Goal: Information Seeking & Learning: Find specific fact

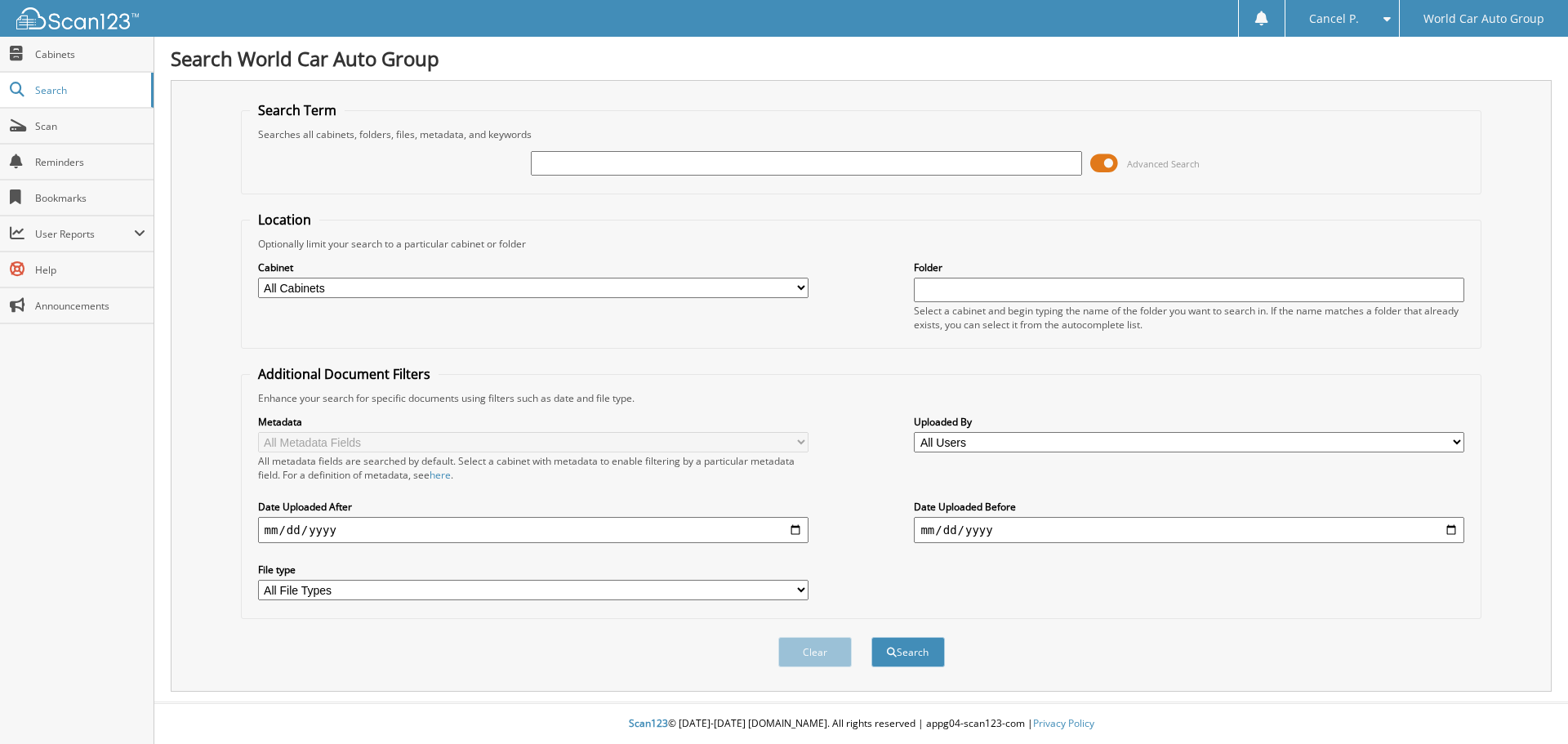
click at [1104, 166] on span at bounding box center [1104, 163] width 27 height 25
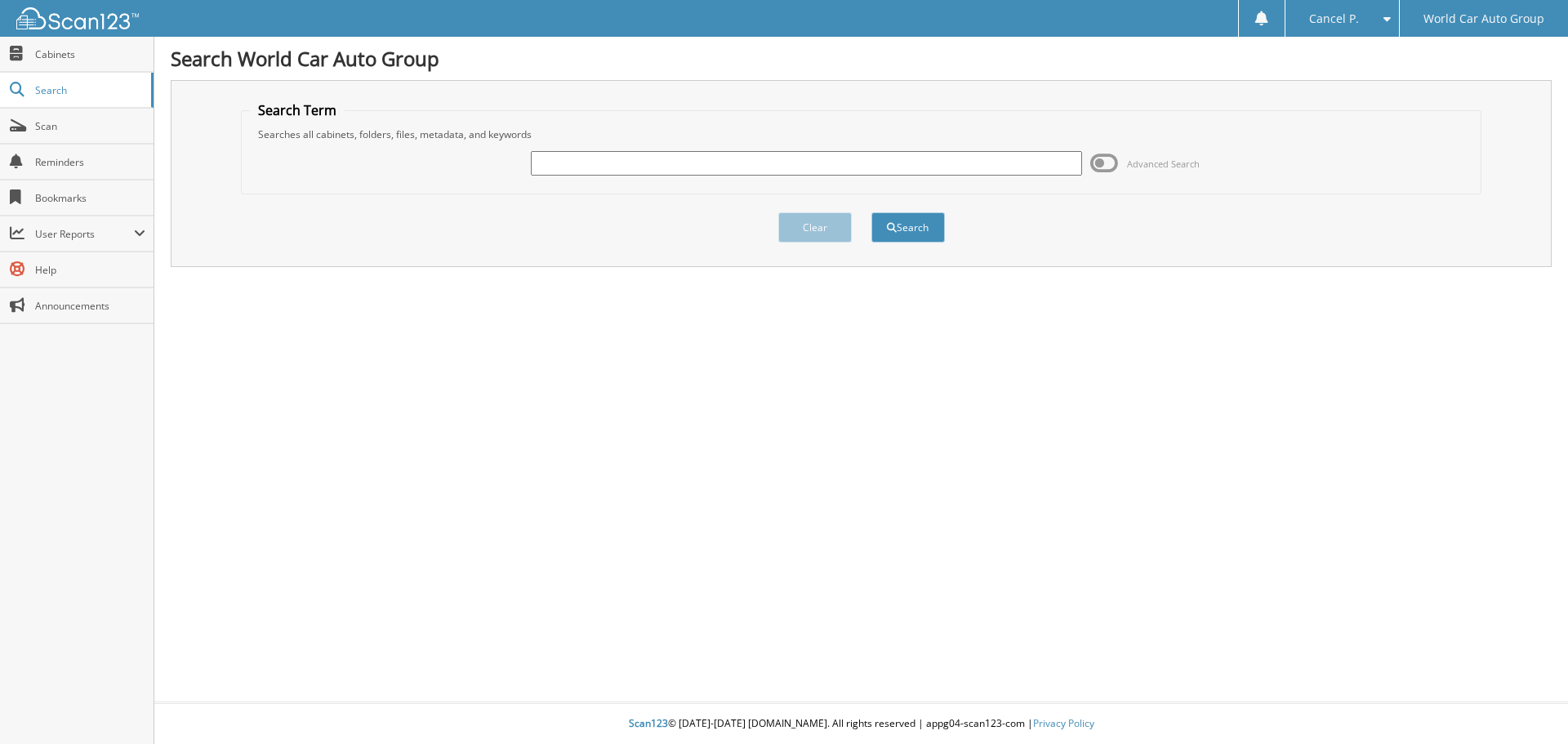
click at [919, 163] on input "text" at bounding box center [806, 163] width 550 height 25
type input "892679"
click at [871, 212] on button "Search" at bounding box center [908, 227] width 73 height 30
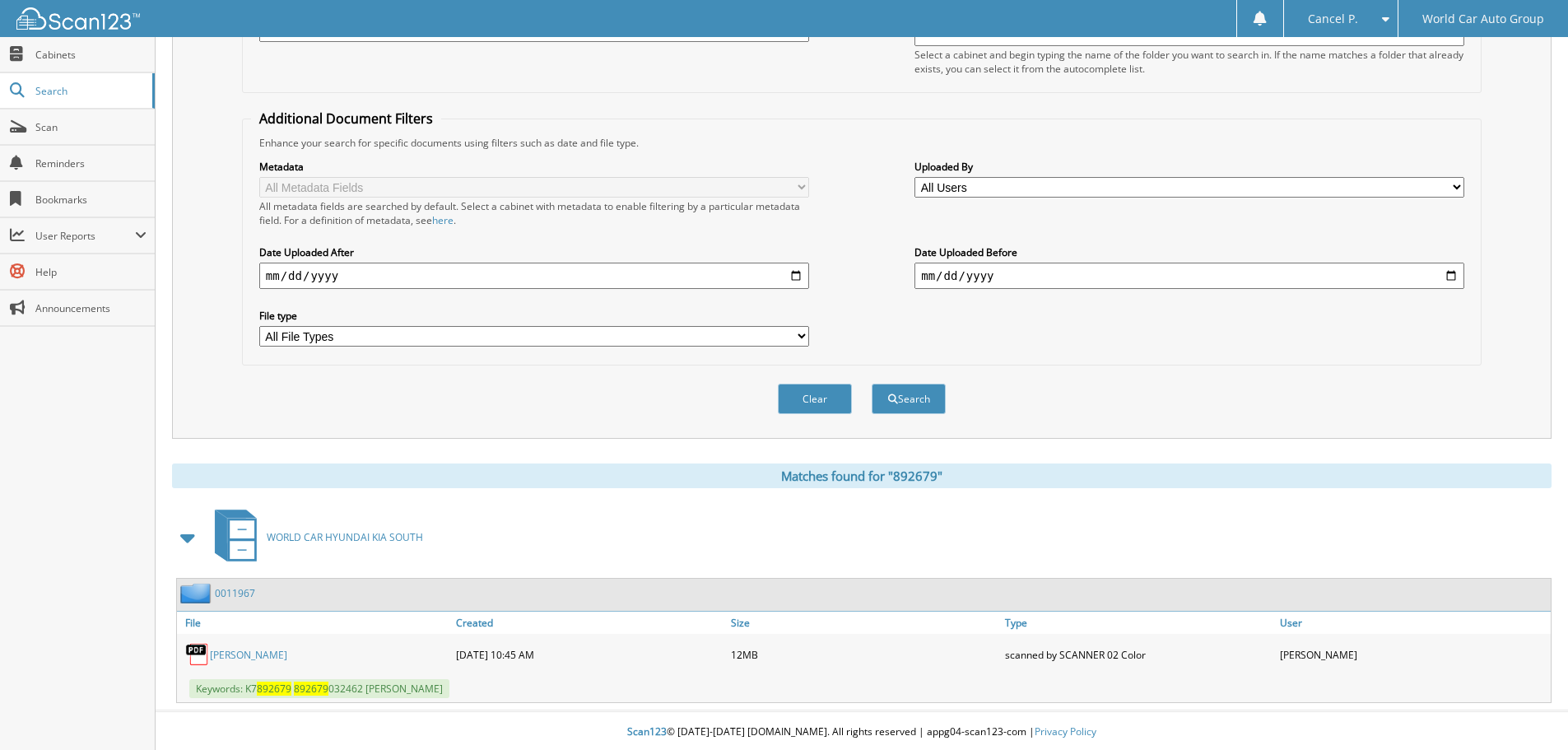
scroll to position [262, 0]
click at [286, 652] on link "ROLANDO PALACIOS JR." at bounding box center [249, 651] width 77 height 14
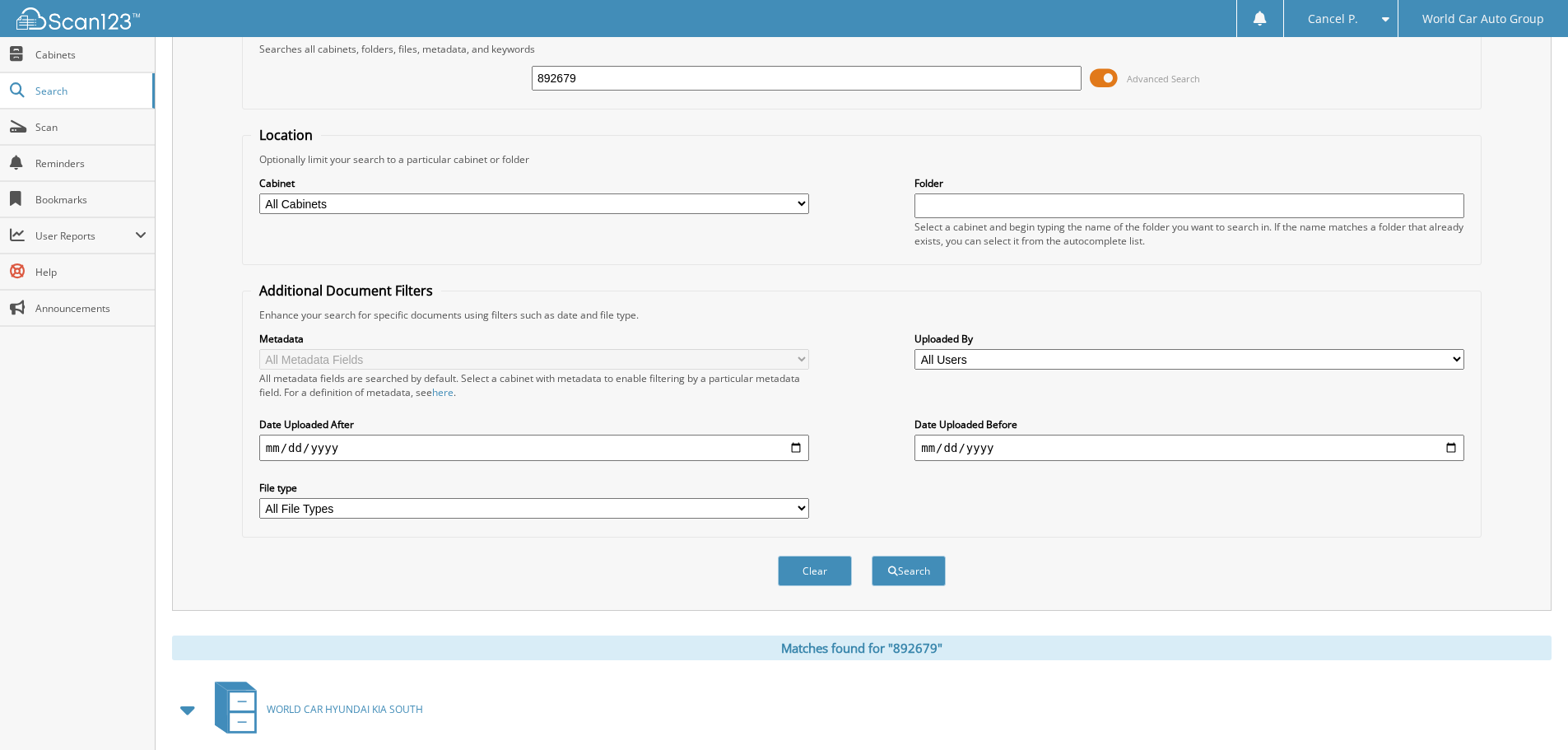
scroll to position [0, 0]
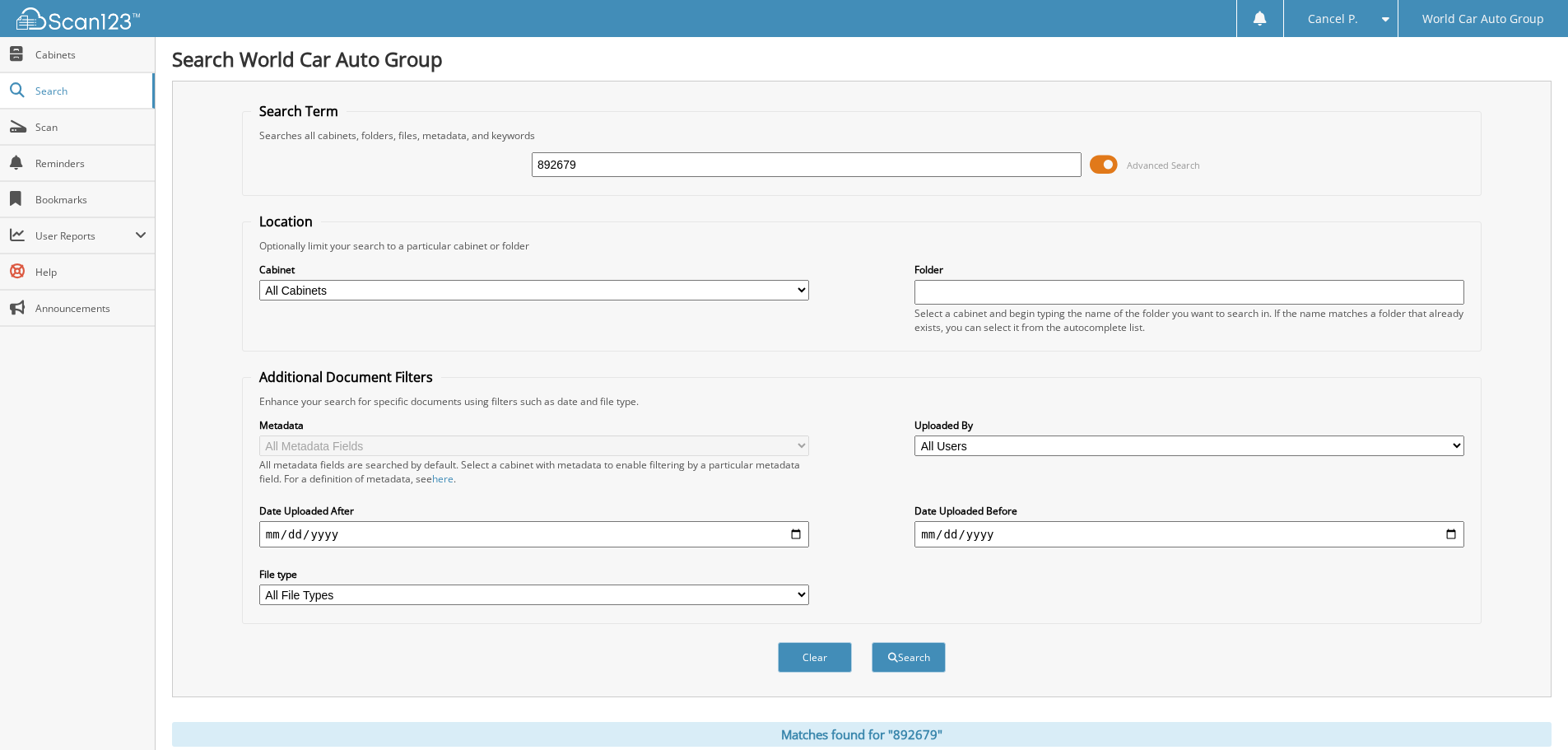
click at [768, 161] on input "892679" at bounding box center [806, 164] width 550 height 25
type input "306929"
click at [872, 642] on button "Search" at bounding box center [908, 657] width 74 height 30
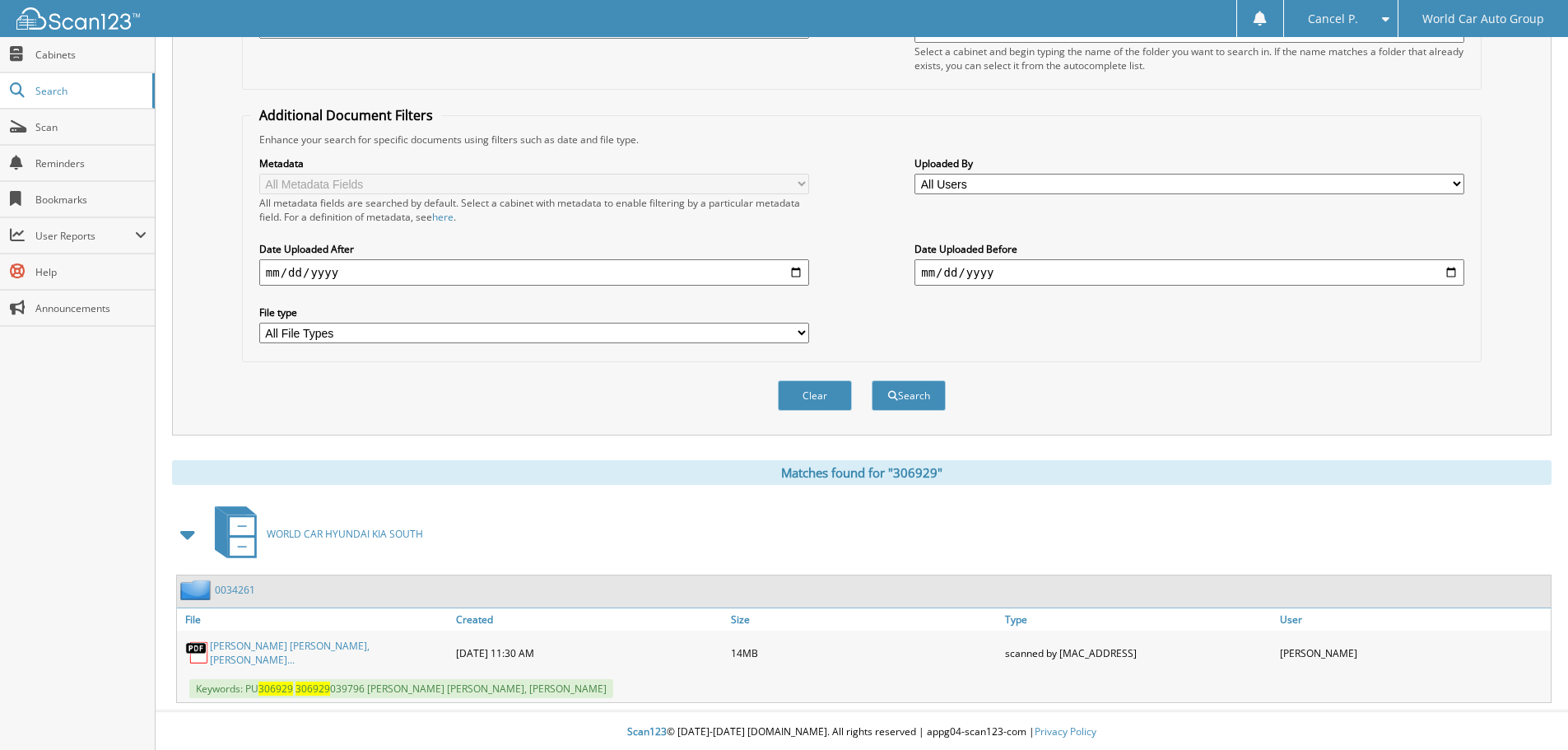
click at [345, 646] on link "[PERSON_NAME] [PERSON_NAME], [PERSON_NAME]..." at bounding box center [329, 652] width 238 height 28
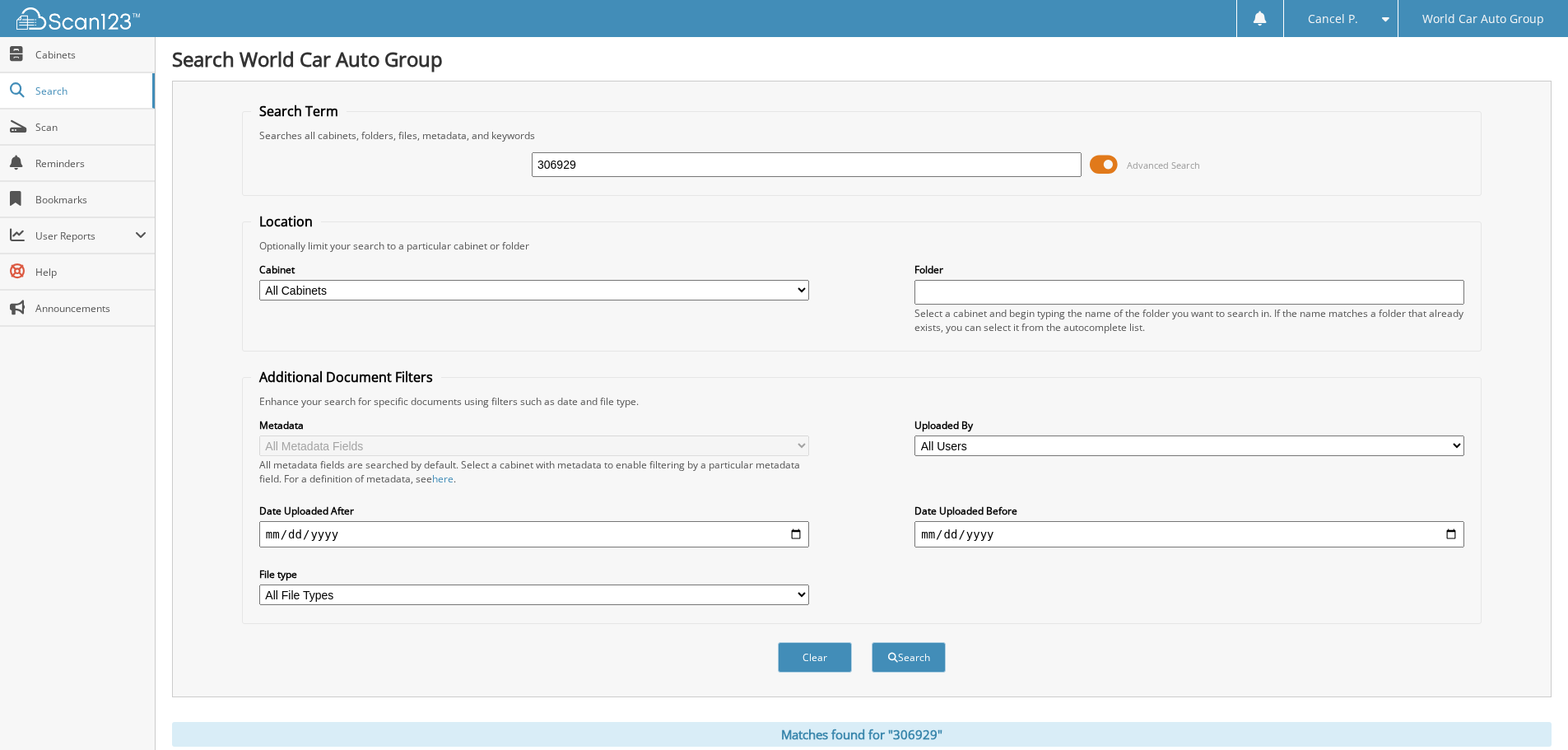
click at [699, 142] on div "Searches all cabinets, folders, files, metadata, and keywords" at bounding box center [862, 135] width 1222 height 14
click at [696, 158] on input "306929" at bounding box center [806, 164] width 550 height 25
type input "227817"
click at [872, 642] on button "Search" at bounding box center [908, 657] width 74 height 30
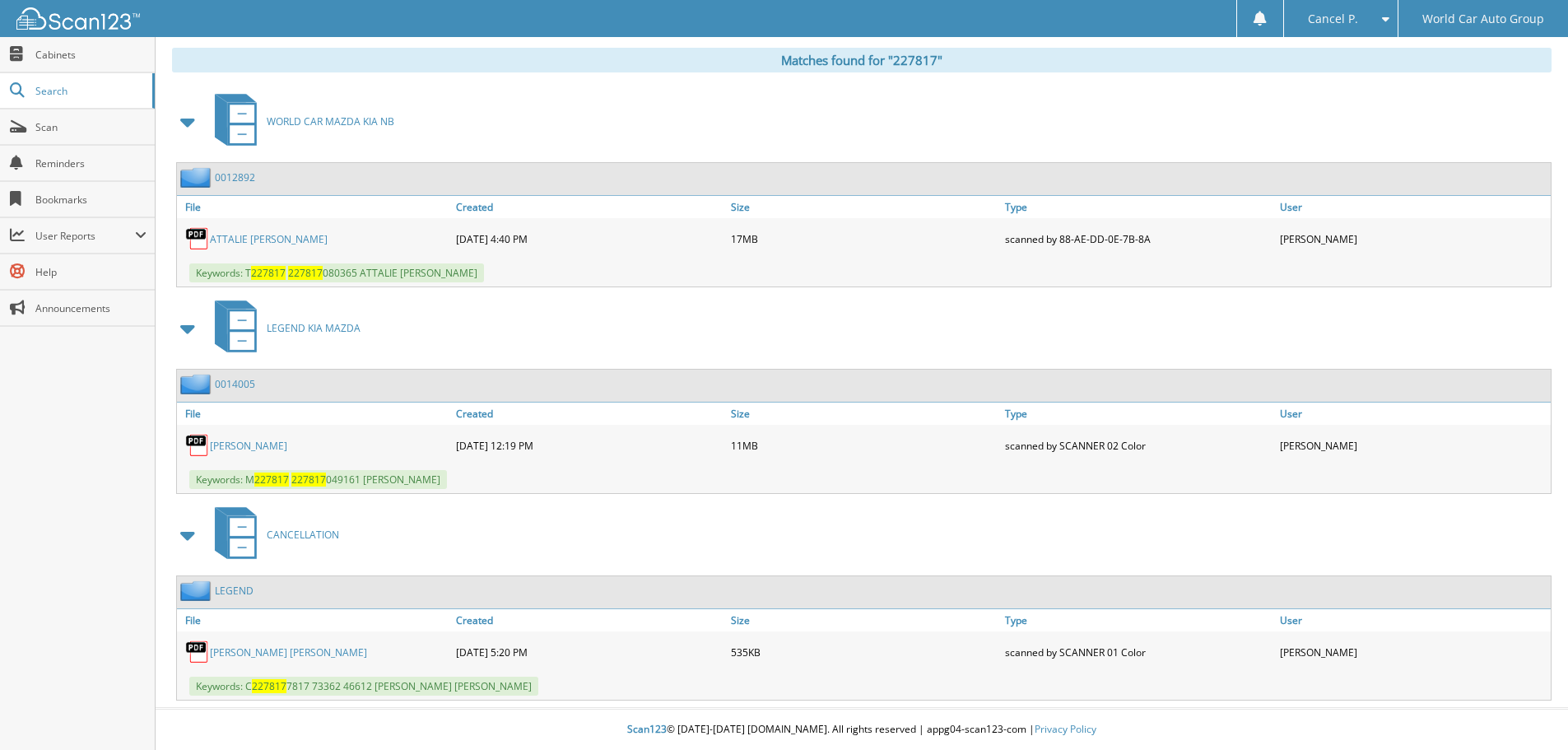
scroll to position [675, 0]
click at [273, 234] on link "ATTALIE BROOKE WEBER" at bounding box center [269, 239] width 118 height 14
click at [237, 240] on link "ATTALIE BROOKE WEBER" at bounding box center [269, 239] width 118 height 14
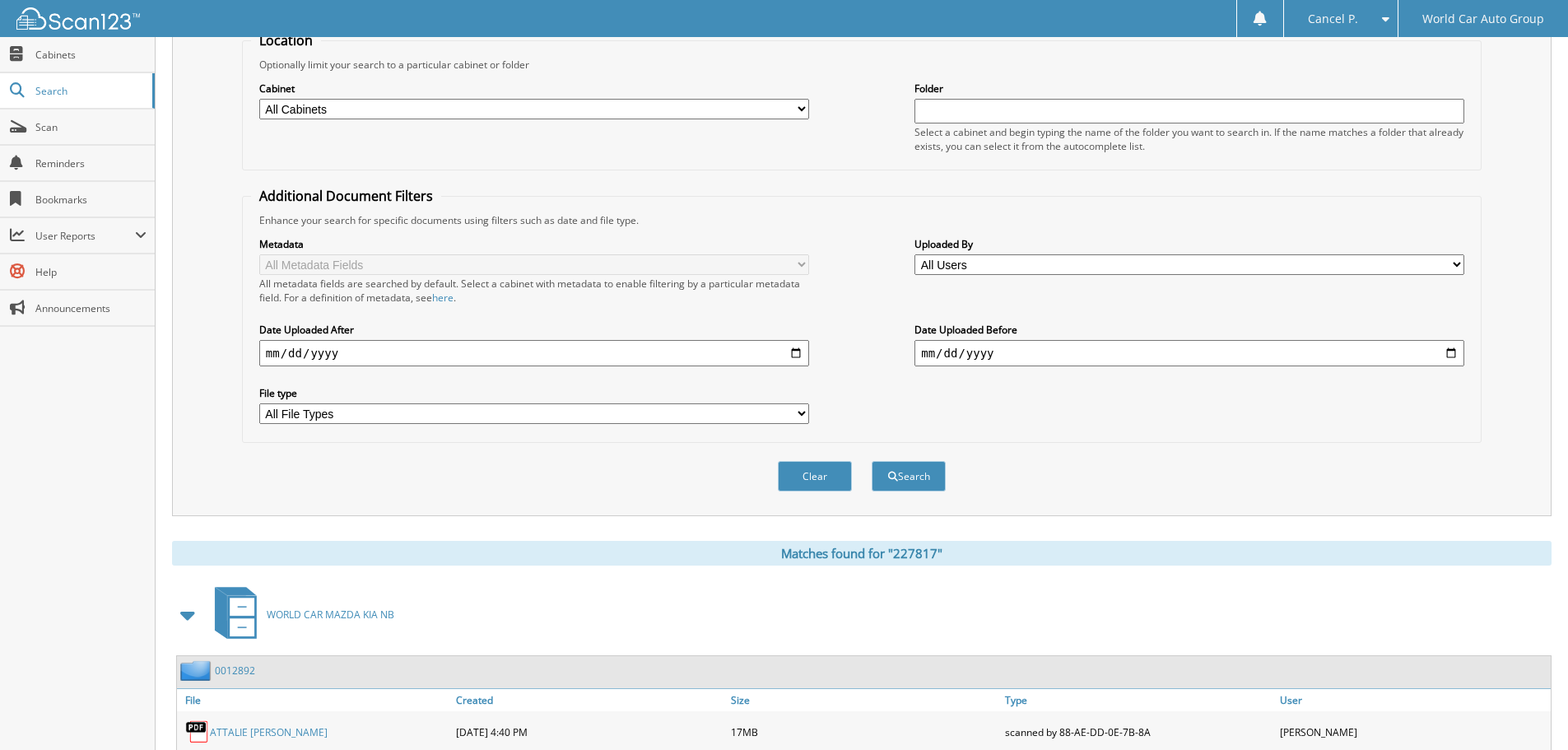
scroll to position [0, 0]
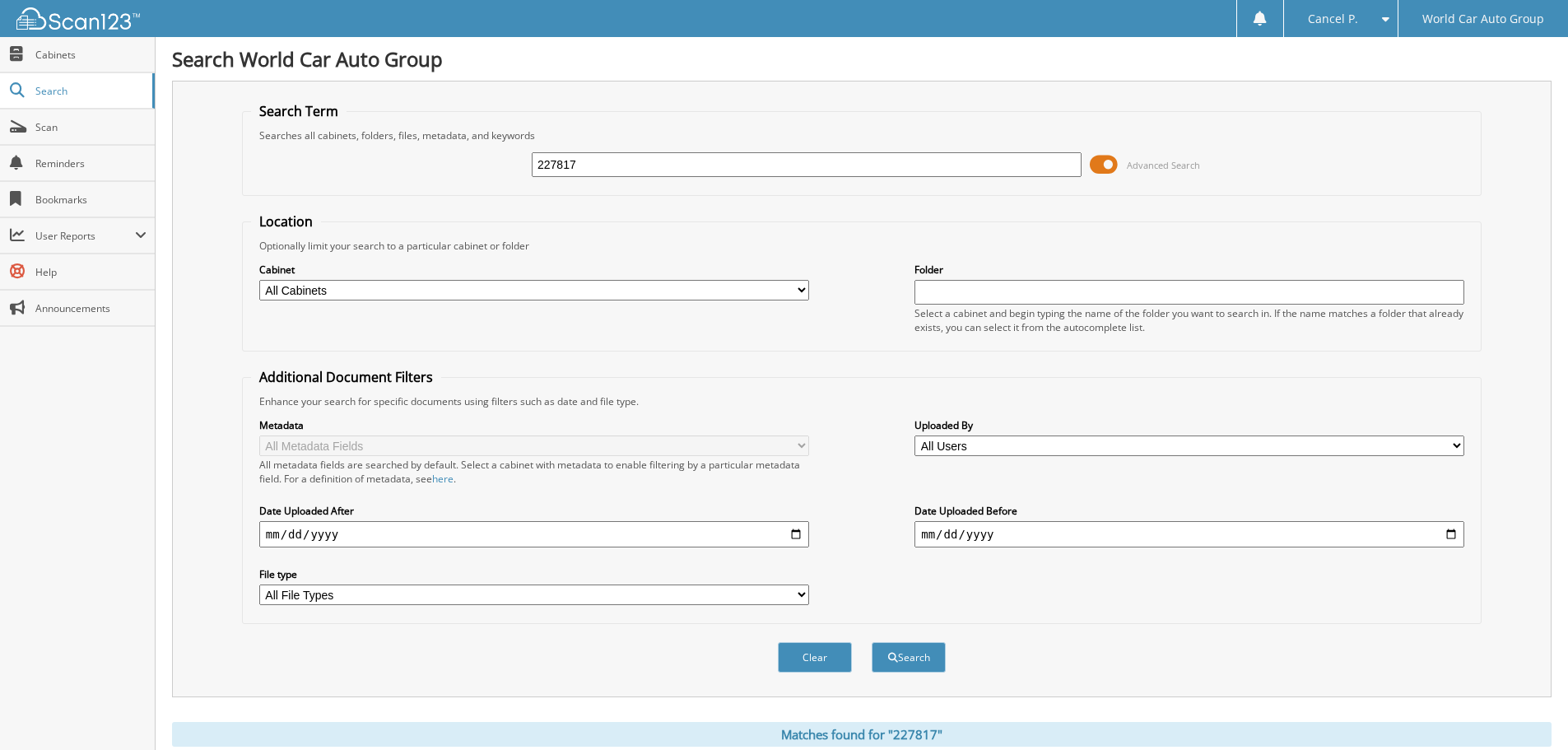
click at [778, 177] on div "227817" at bounding box center [806, 165] width 550 height 28
click at [780, 165] on input "227817" at bounding box center [806, 164] width 550 height 25
paste input "7315"
type input "27315"
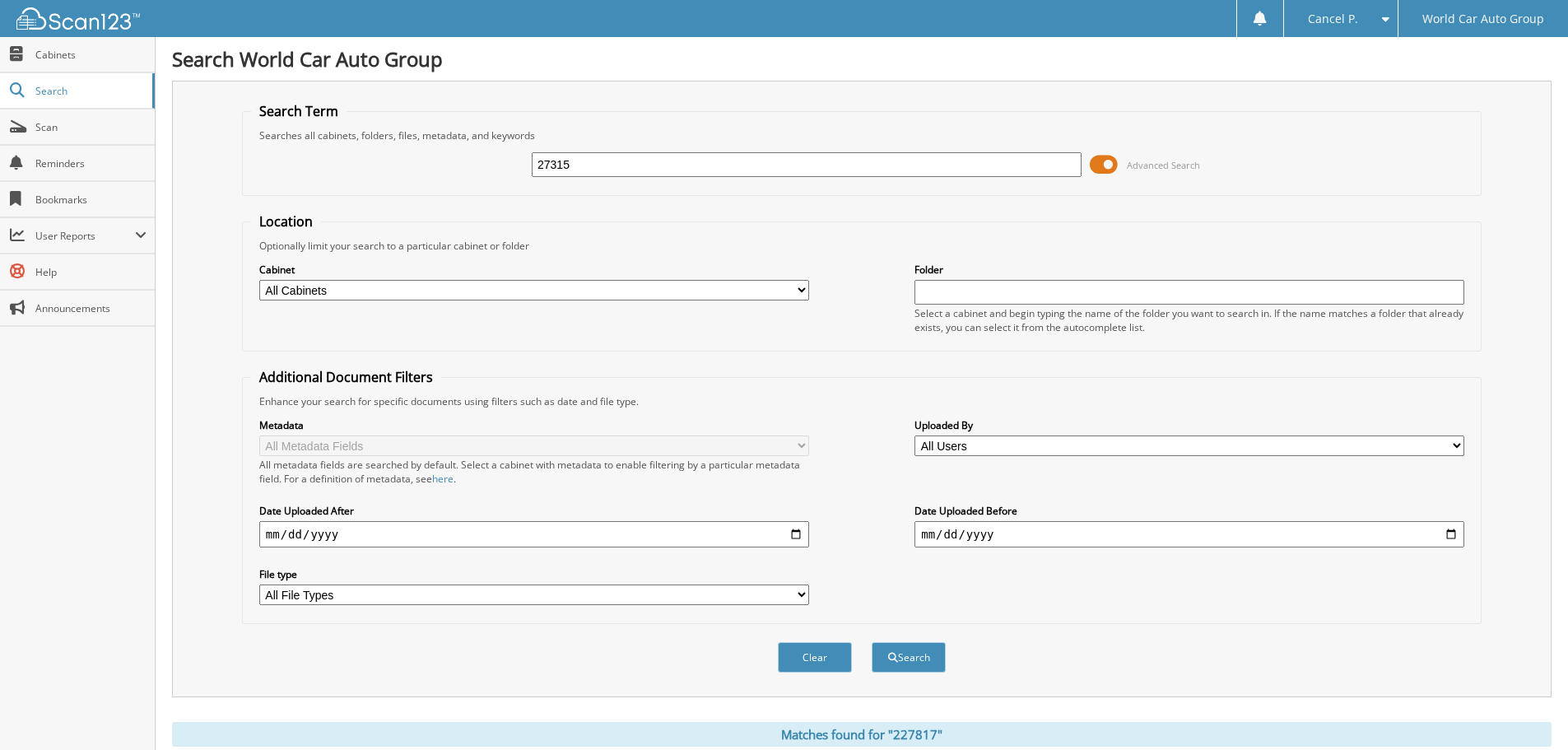
click at [872, 642] on button "Search" at bounding box center [908, 657] width 74 height 30
click at [690, 162] on input "27315" at bounding box center [806, 164] width 550 height 25
type input "391414"
click at [872, 642] on button "Search" at bounding box center [908, 657] width 74 height 30
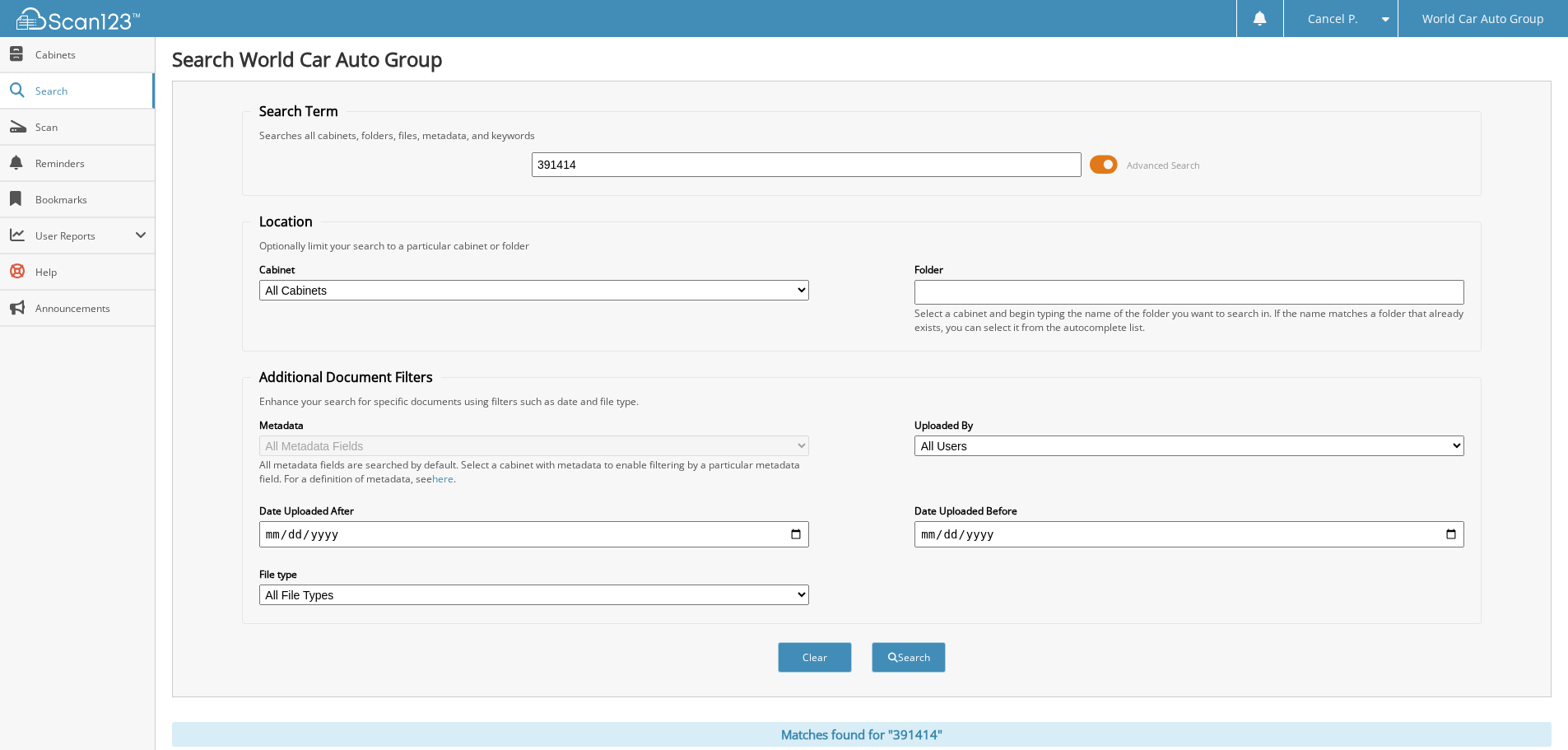
click at [733, 158] on input "391414" at bounding box center [806, 164] width 550 height 25
type input "083674"
click at [872, 642] on button "Search" at bounding box center [908, 657] width 74 height 30
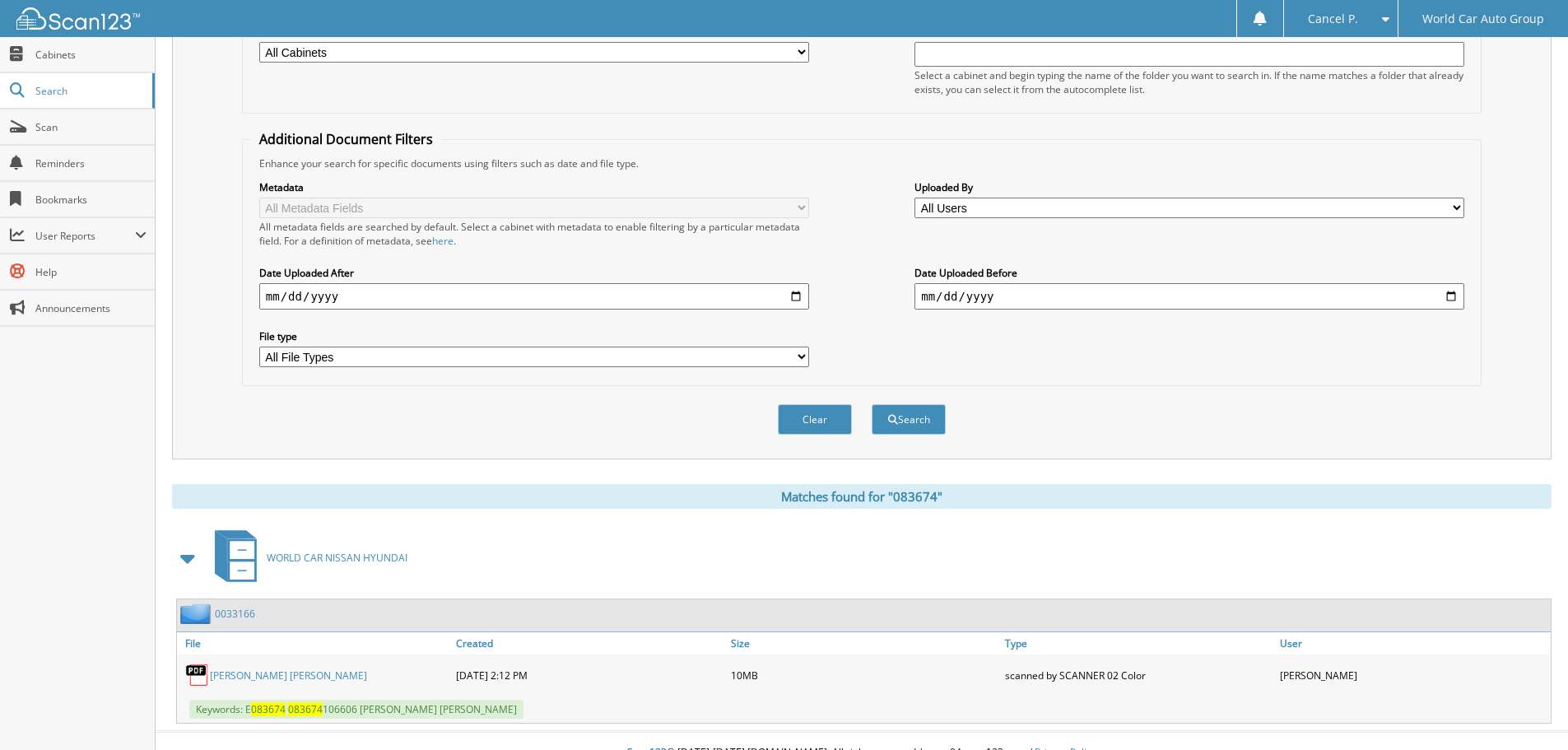
scroll to position [262, 0]
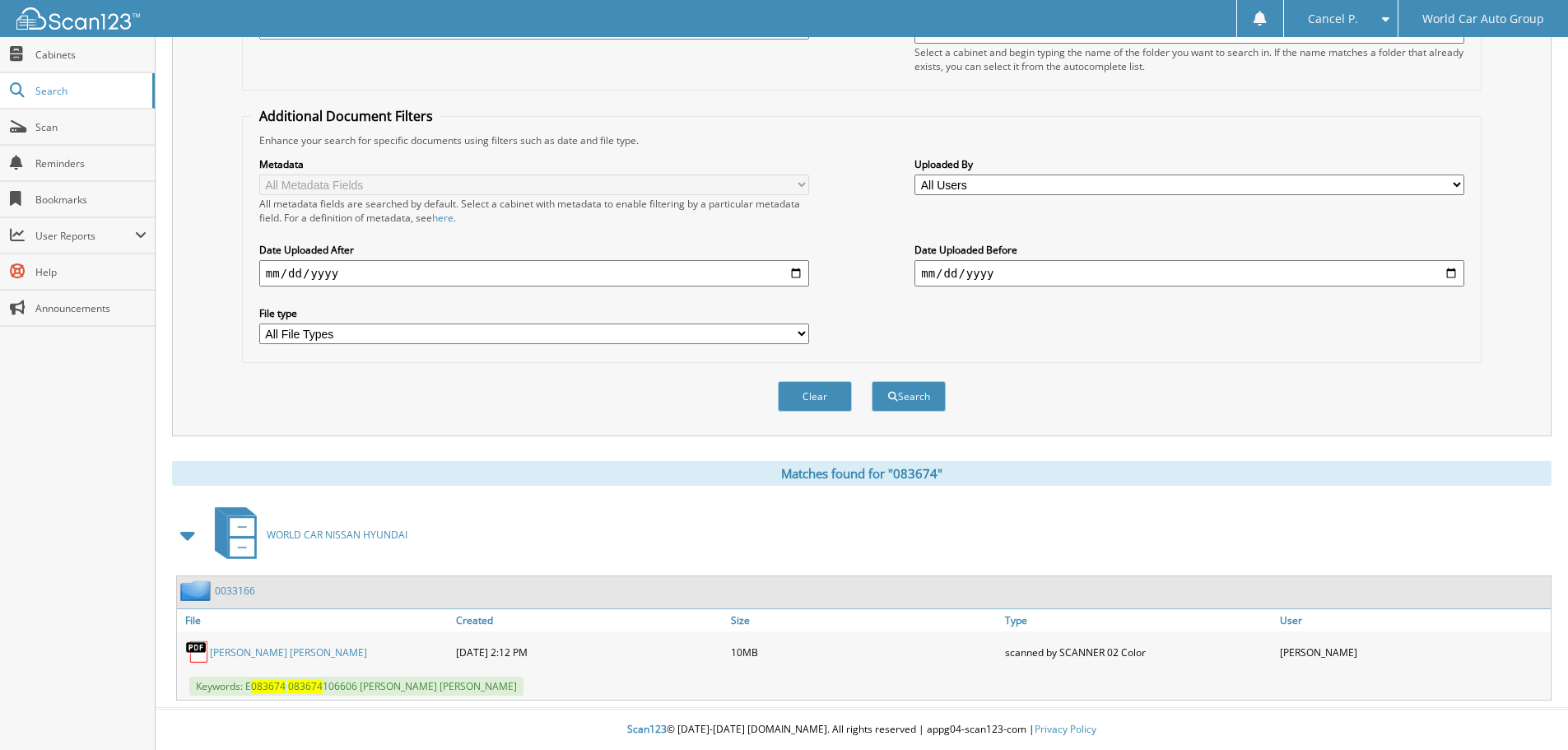
click at [259, 645] on link "[PERSON_NAME] [PERSON_NAME]" at bounding box center [288, 651] width 158 height 14
